Goal: Task Accomplishment & Management: Manage account settings

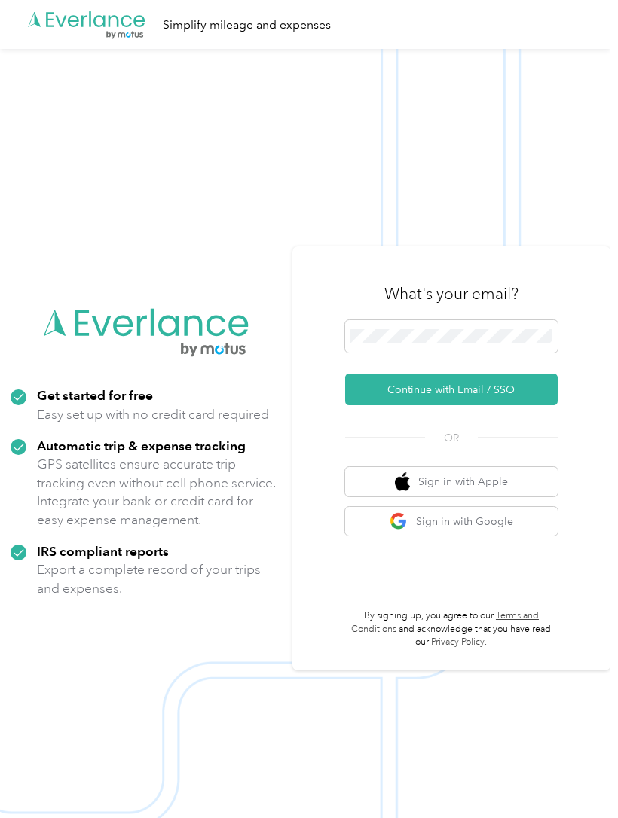
scroll to position [2, 0]
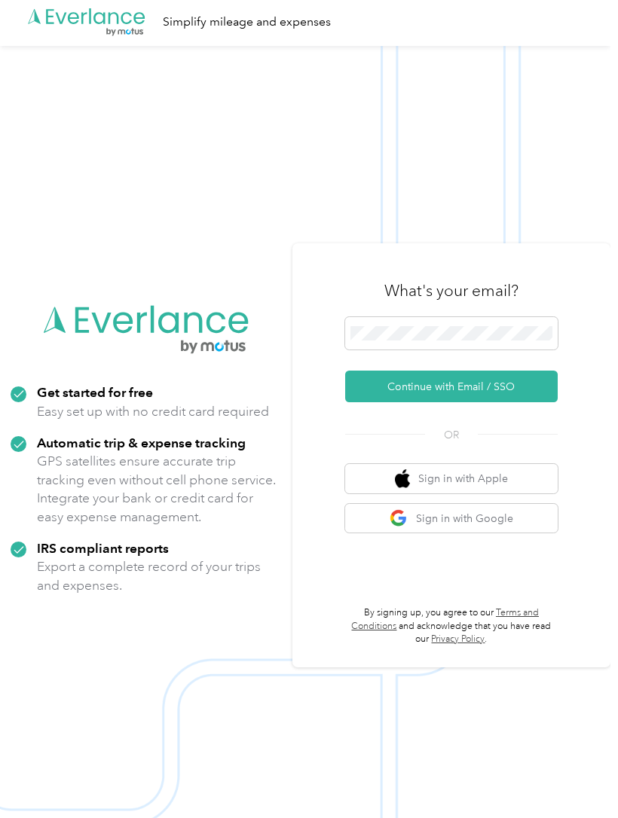
click at [493, 350] on span at bounding box center [451, 333] width 212 height 33
click at [489, 402] on button "Continue with Email / SSO" at bounding box center [451, 387] width 212 height 32
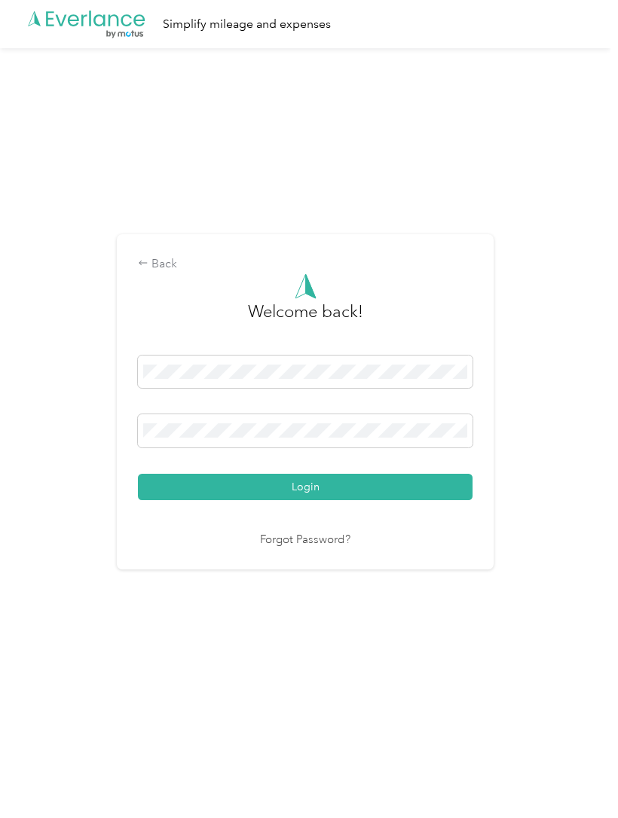
click at [180, 500] on button "Login" at bounding box center [305, 487] width 334 height 26
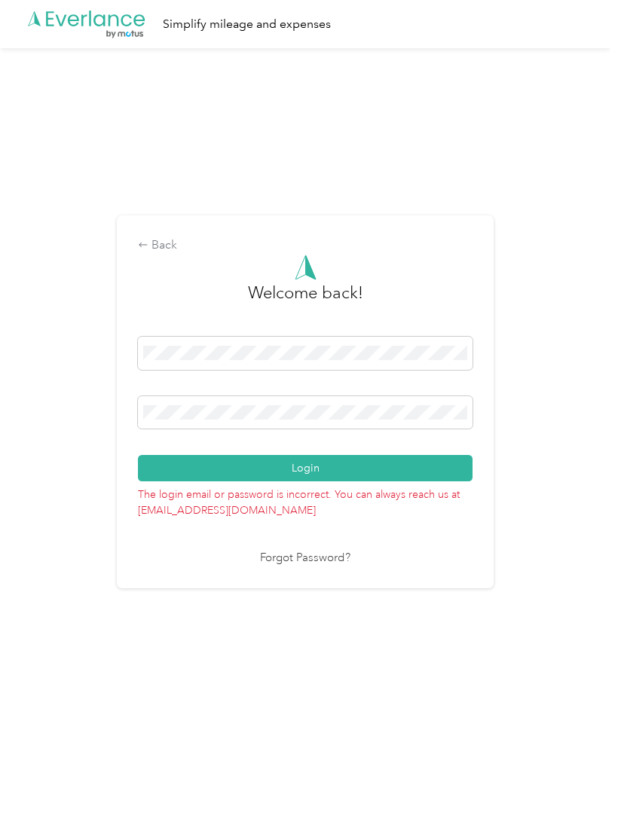
click at [180, 481] on button "Login" at bounding box center [305, 468] width 334 height 26
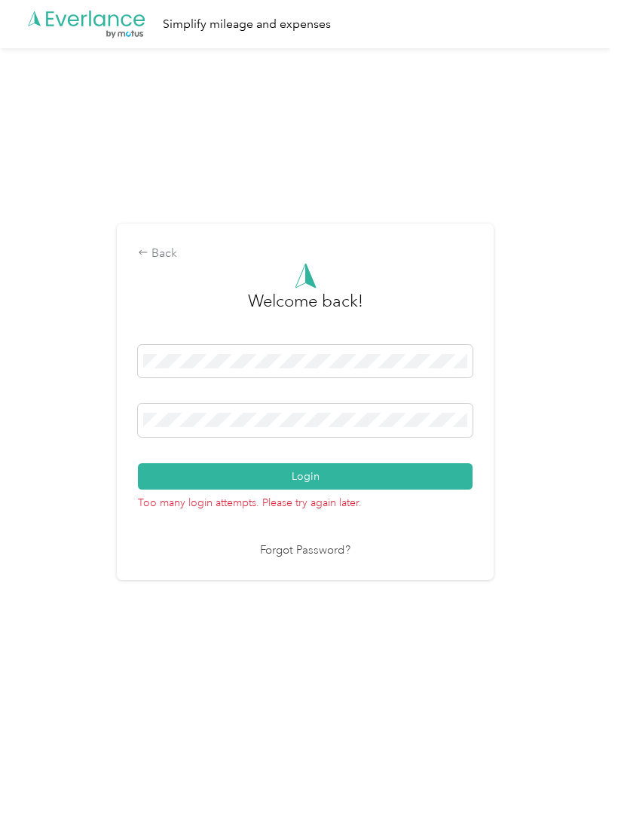
click at [177, 490] on button "Login" at bounding box center [305, 476] width 334 height 26
click at [282, 437] on span at bounding box center [305, 420] width 334 height 33
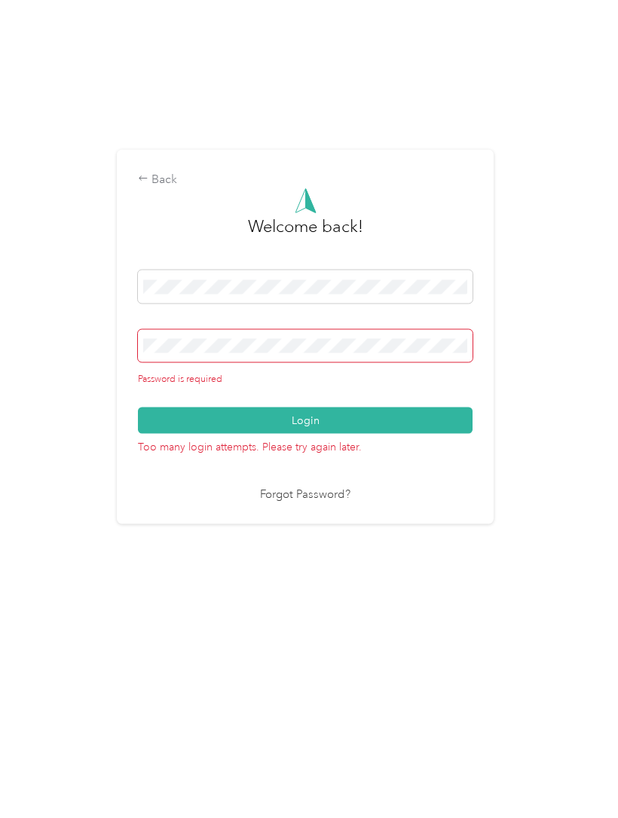
scroll to position [13, 0]
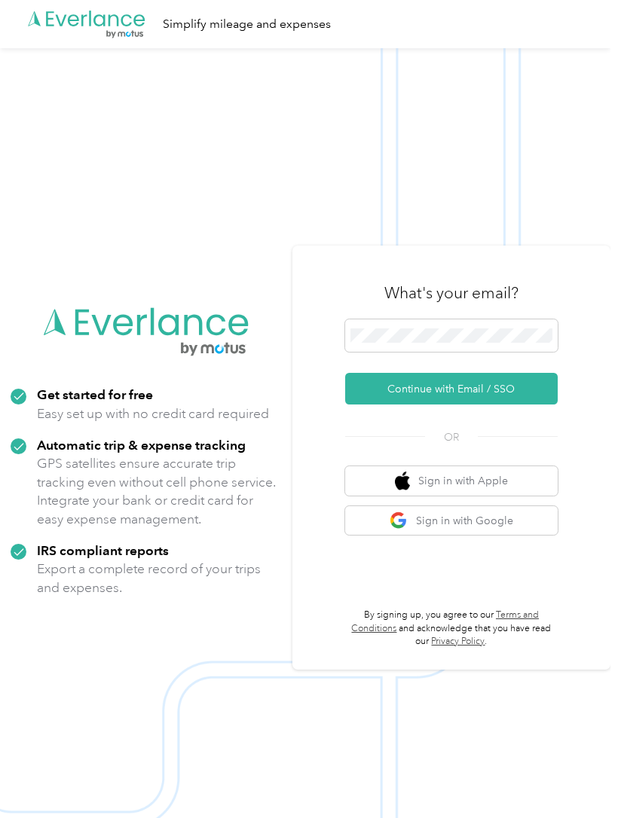
click at [505, 404] on button "Continue with Email / SSO" at bounding box center [451, 389] width 212 height 32
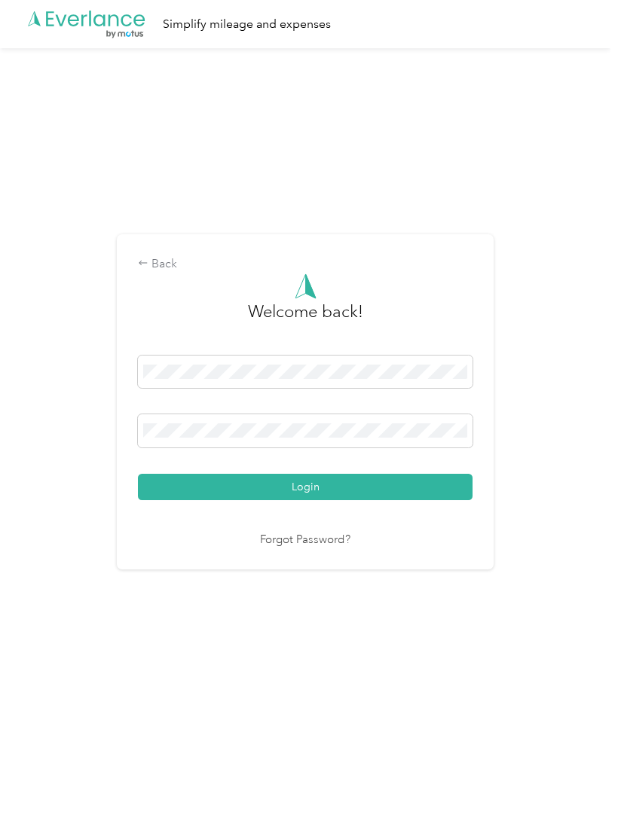
click at [188, 500] on button "Login" at bounding box center [305, 487] width 334 height 26
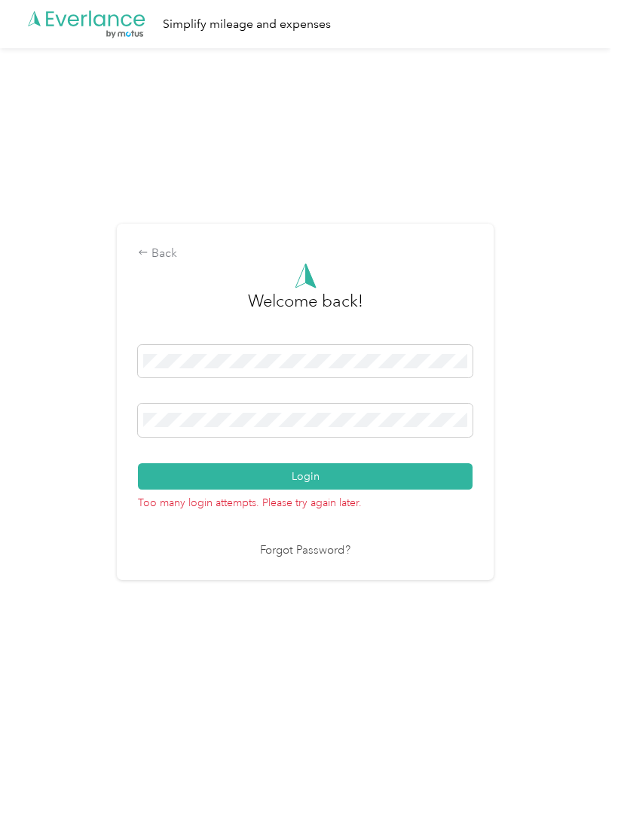
click at [283, 560] on link "Forgot Password?" at bounding box center [305, 550] width 90 height 17
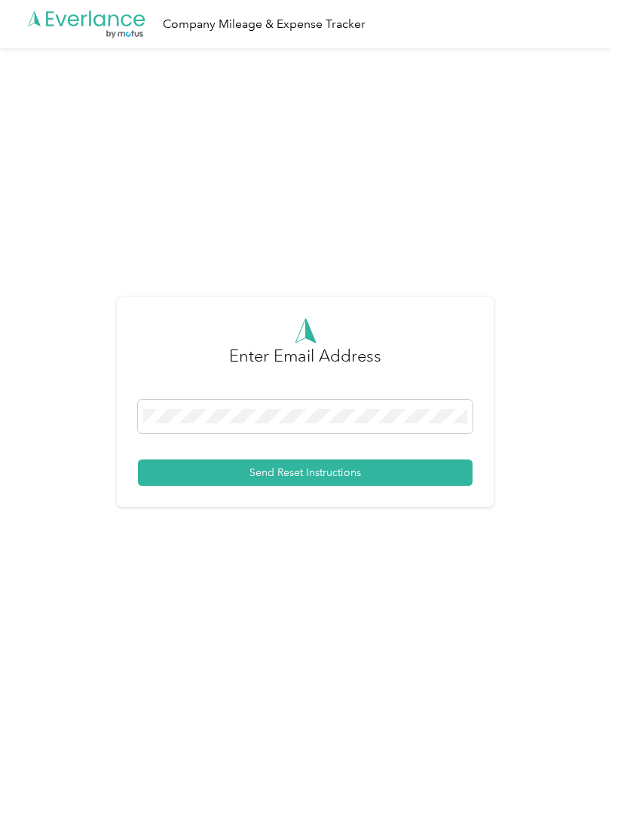
click at [185, 486] on button "Send Reset Instructions" at bounding box center [305, 472] width 334 height 26
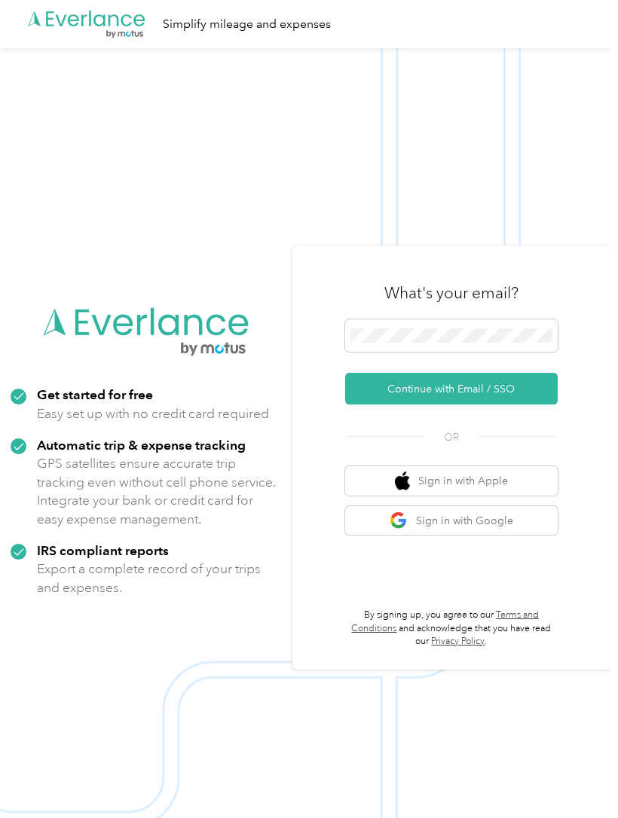
click at [522, 404] on button "Continue with Email / SSO" at bounding box center [451, 389] width 212 height 32
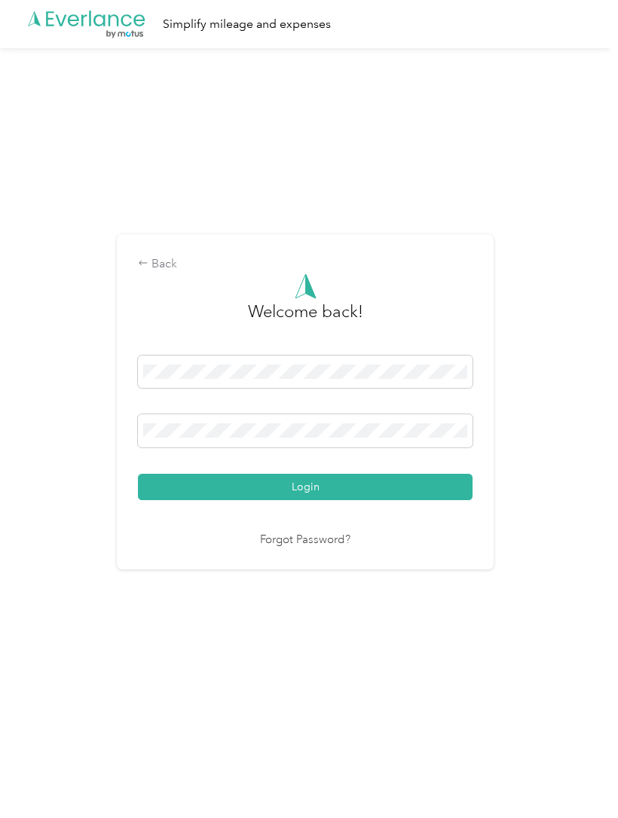
click at [182, 500] on button "Login" at bounding box center [305, 487] width 334 height 26
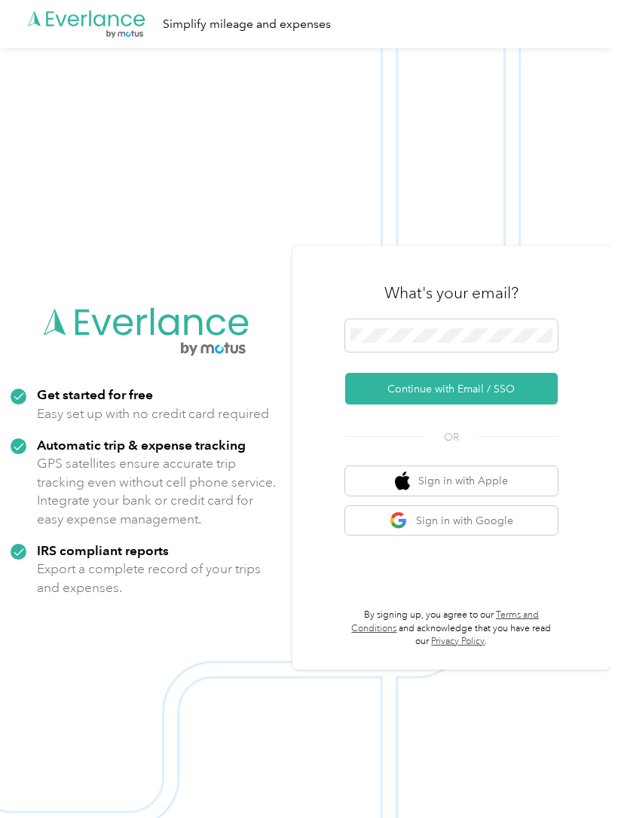
click at [516, 404] on button "Continue with Email / SSO" at bounding box center [451, 389] width 212 height 32
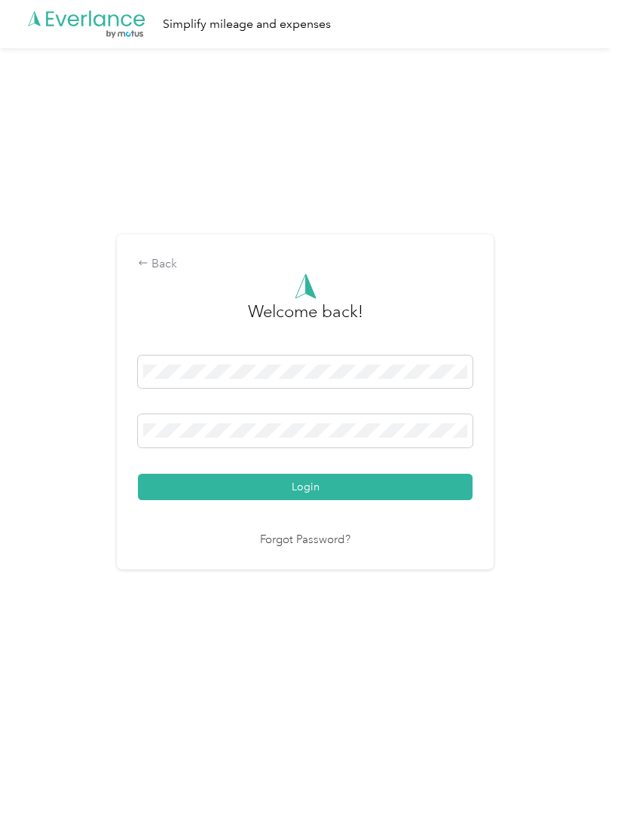
click at [181, 500] on button "Login" at bounding box center [305, 487] width 334 height 26
